Goal: Transaction & Acquisition: Purchase product/service

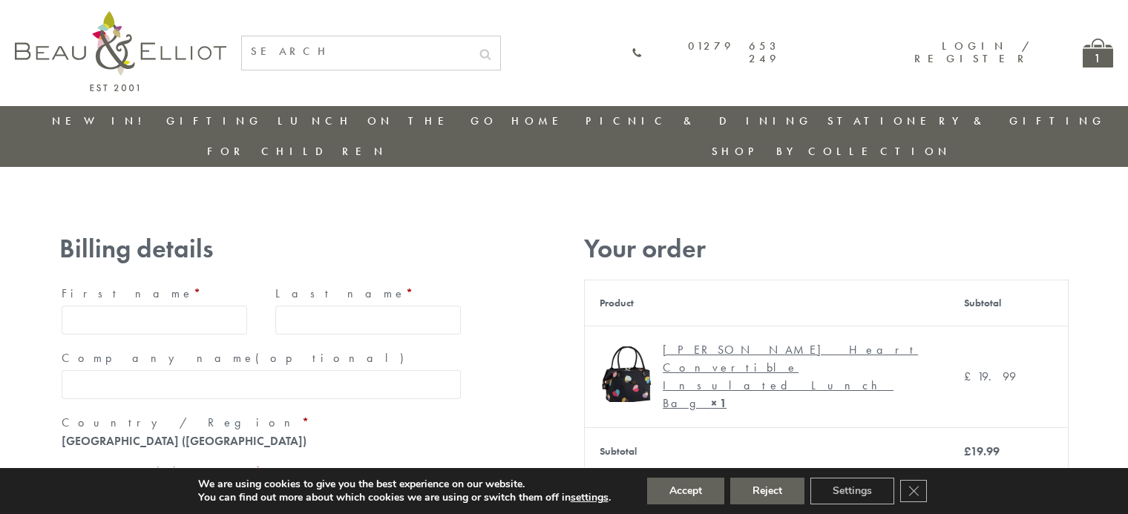
type input "[EMAIL_ADDRESS][DOMAIN_NAME]"
type input "[PERSON_NAME]"
type input "23, [GEOGRAPHIC_DATA], [GEOGRAPHIC_DATA]"
type input "[GEOGRAPHIC_DATA]"
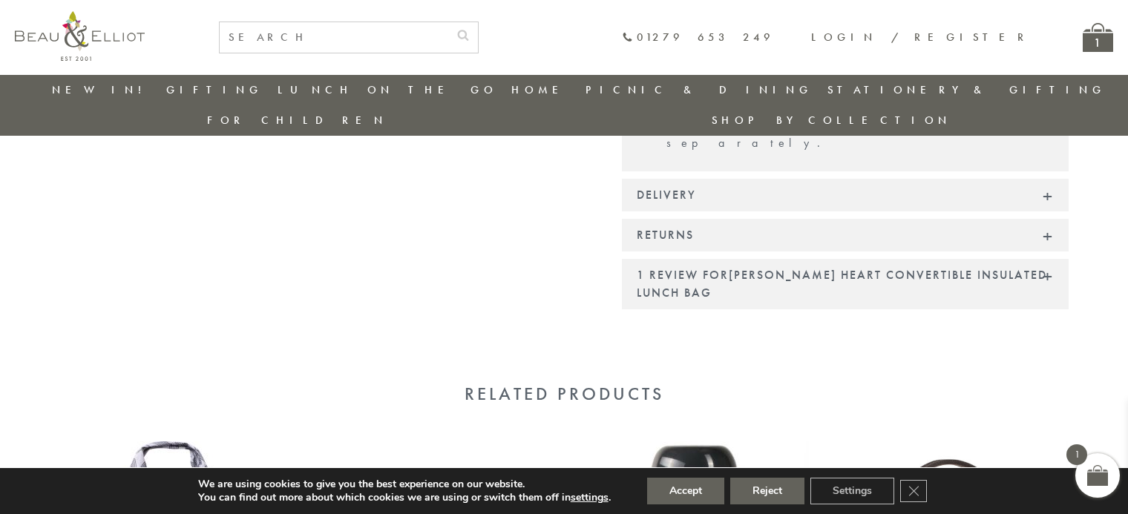
scroll to position [1375, 0]
